Goal: Information Seeking & Learning: Check status

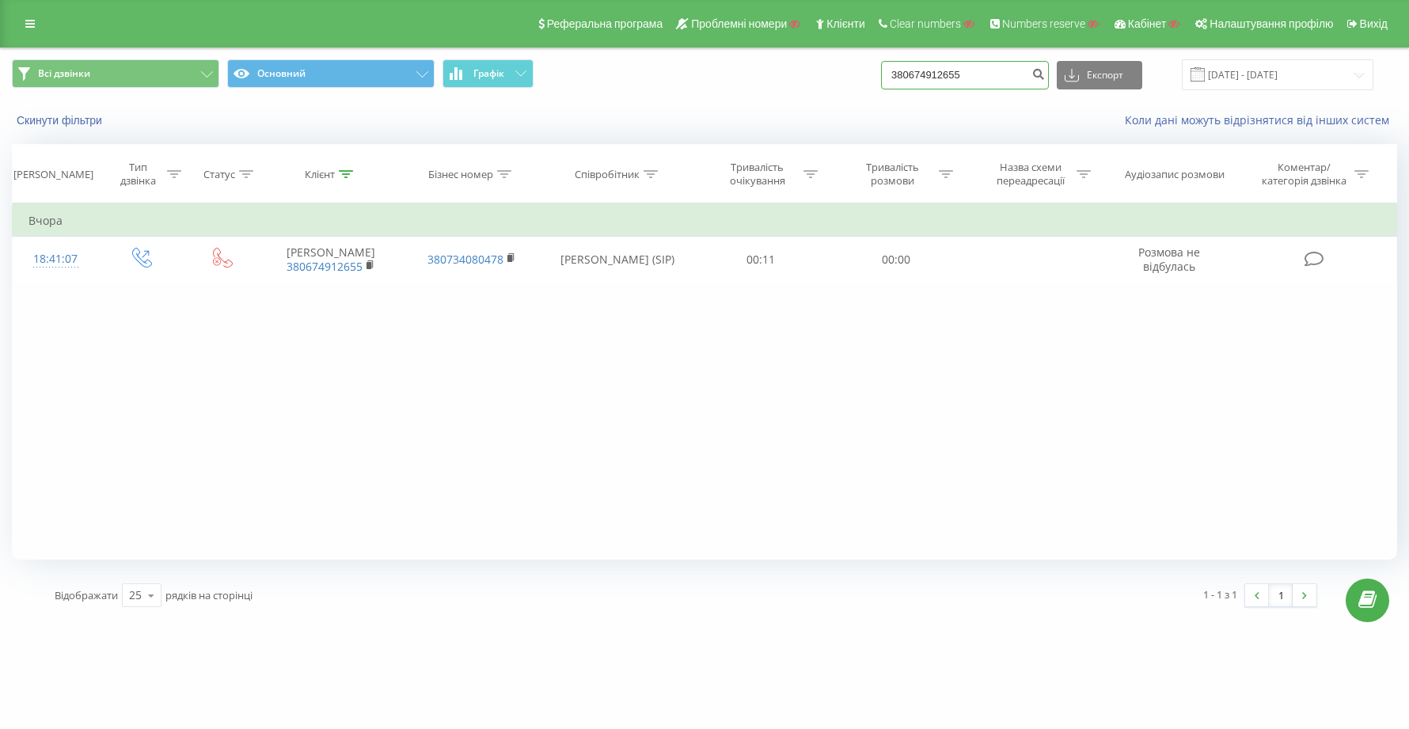
click at [1034, 75] on input "380674912655" at bounding box center [965, 75] width 168 height 28
type input "3"
paste input "380500212569"
type input "380500212569"
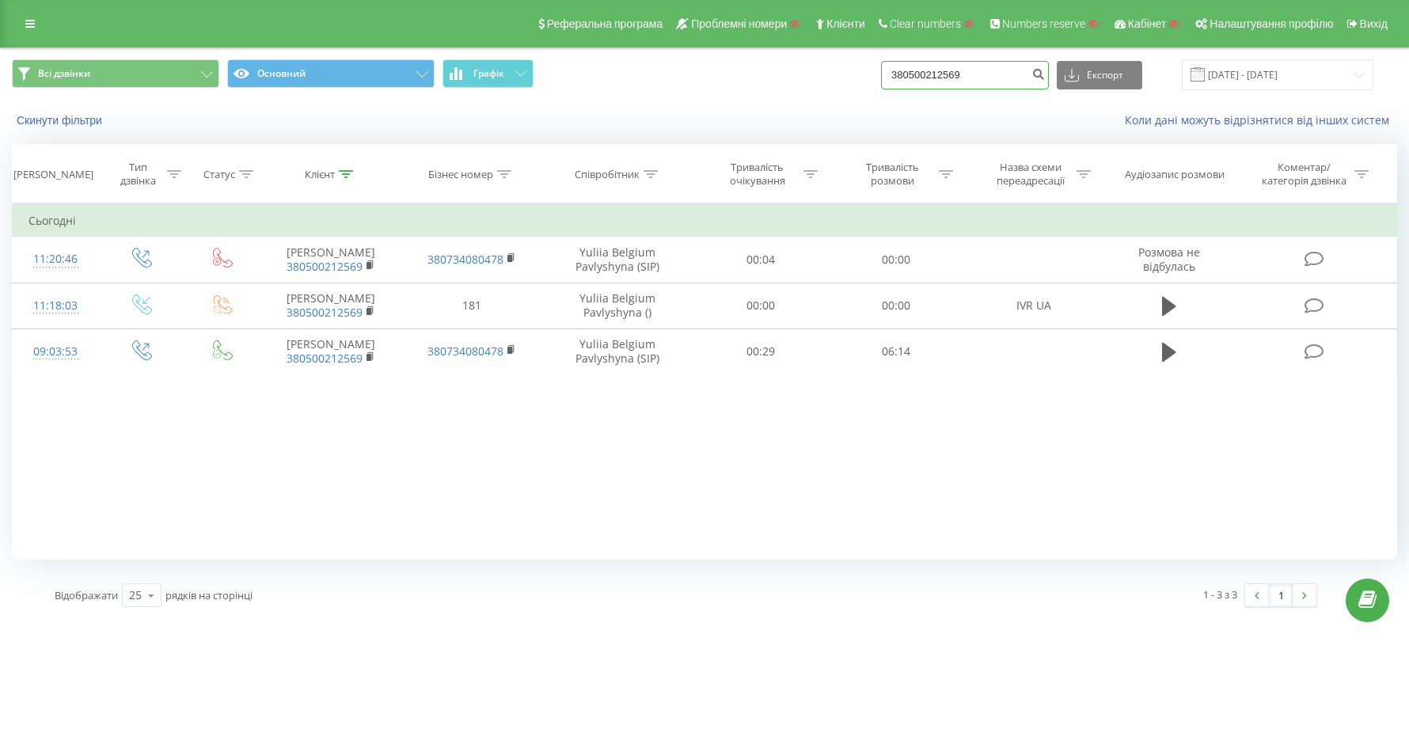
click at [1015, 80] on input "380500212569" at bounding box center [965, 75] width 168 height 28
type input "3"
paste input "380975149392"
type input "380975149392"
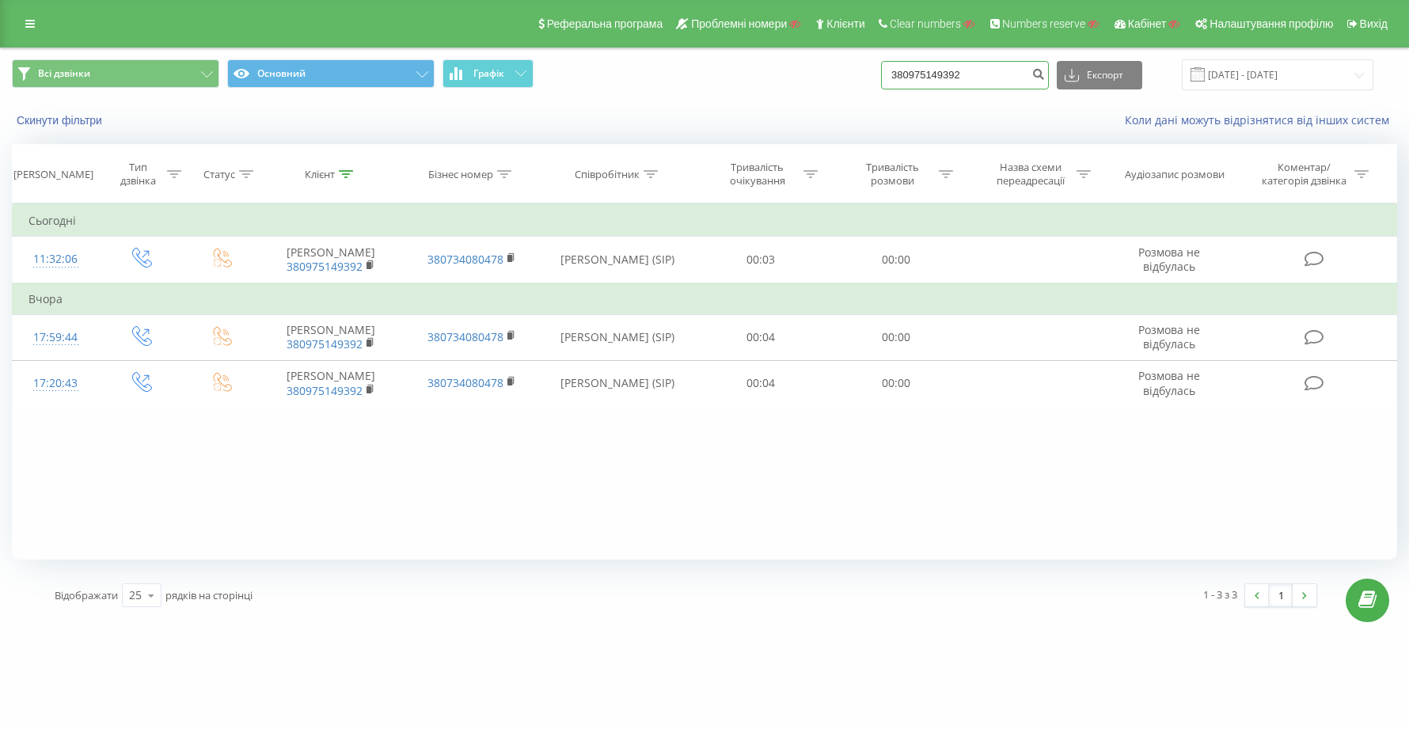
click at [1022, 71] on input "380975149392" at bounding box center [965, 75] width 168 height 28
type input "3"
paste input "48500826293"
type input "48500826293"
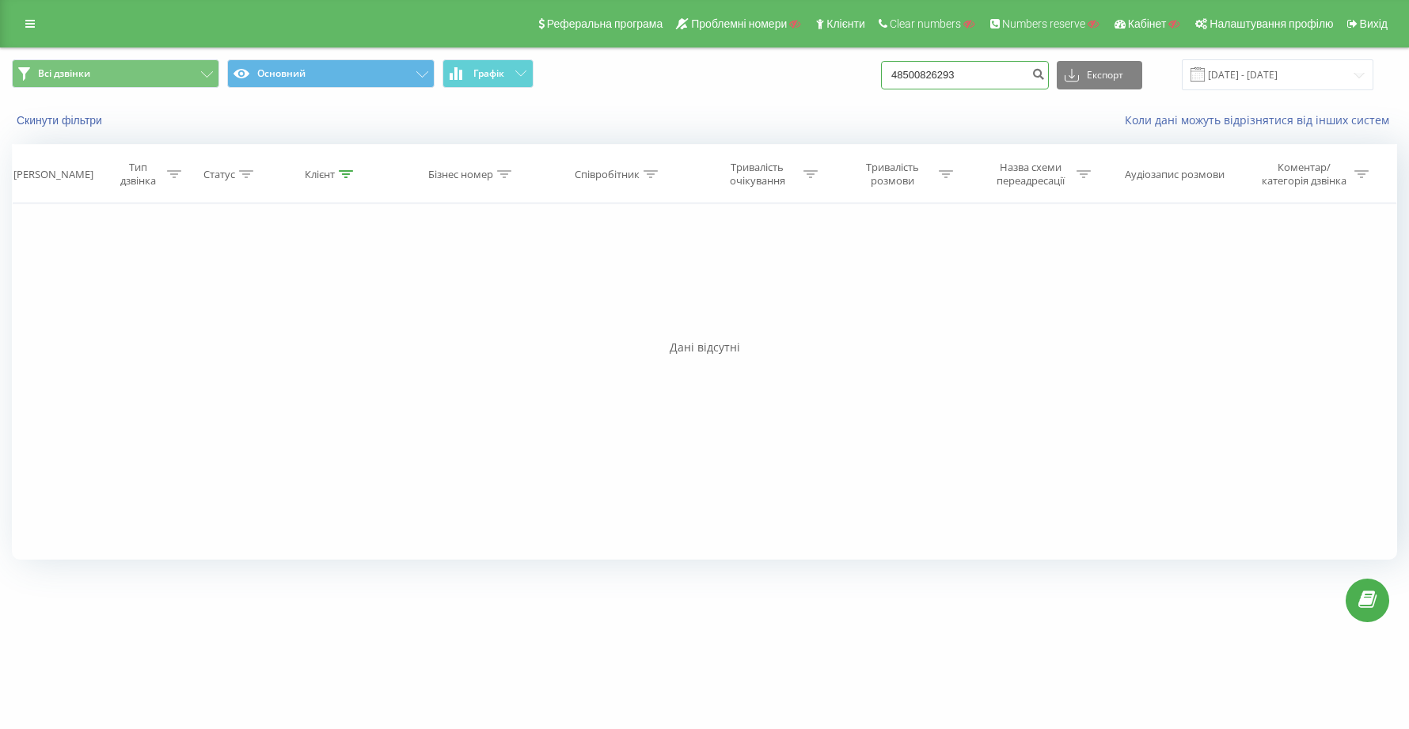
click at [1002, 81] on input "48500826293" at bounding box center [965, 75] width 168 height 28
type input "4"
paste input "77055512721"
type input "77055512721"
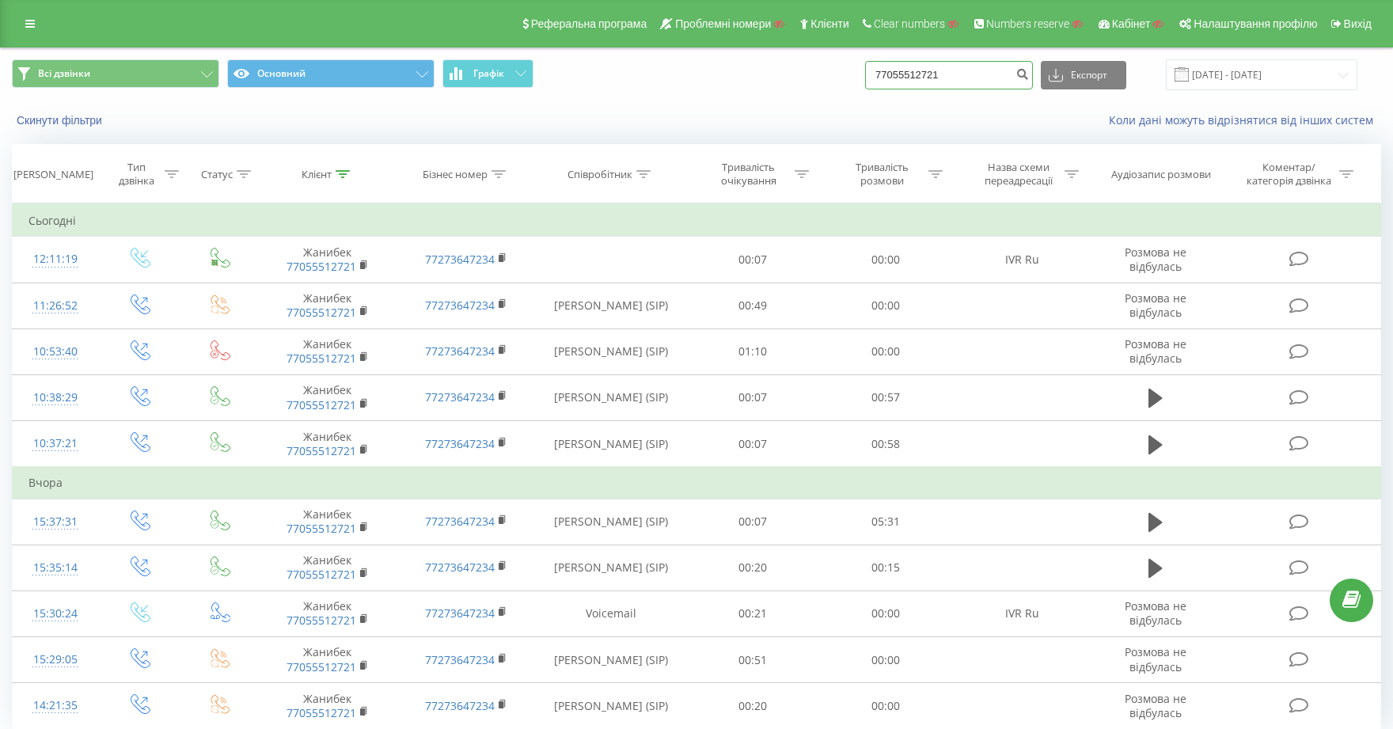
click at [994, 73] on input "77055512721" at bounding box center [949, 75] width 168 height 28
type input "7"
paste input "380632202921"
type input "380632202921"
